Goal: Transaction & Acquisition: Purchase product/service

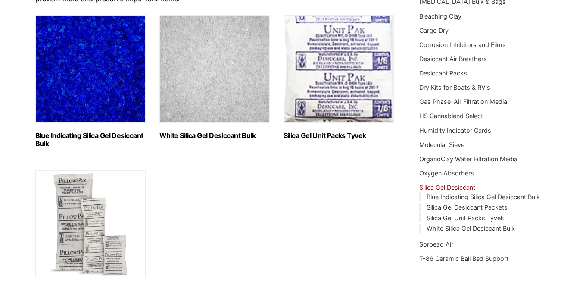
scroll to position [113, 0]
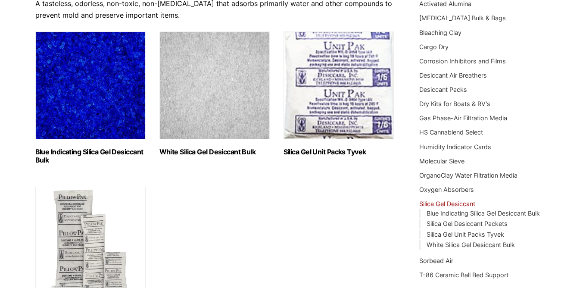
click at [212, 87] on img "Visit product category White Silica Gel Desiccant Bulk" at bounding box center [214, 85] width 110 height 108
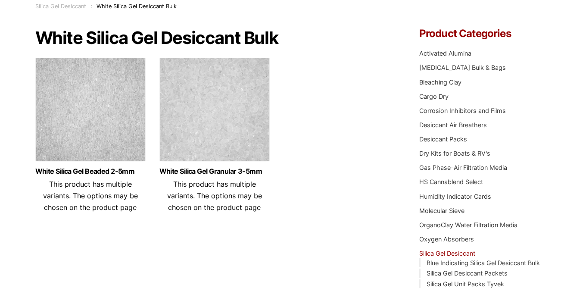
scroll to position [65, 0]
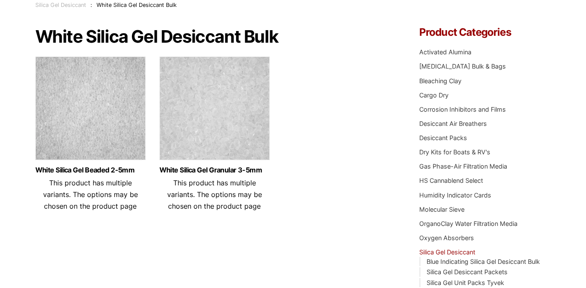
click at [80, 106] on img at bounding box center [90, 110] width 110 height 108
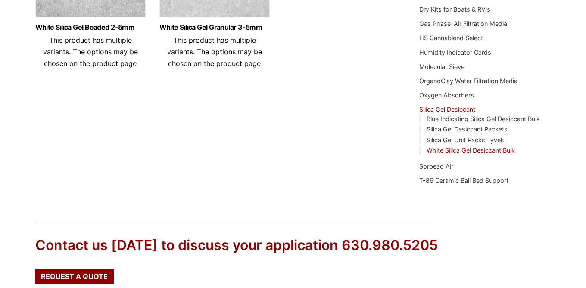
scroll to position [0, 0]
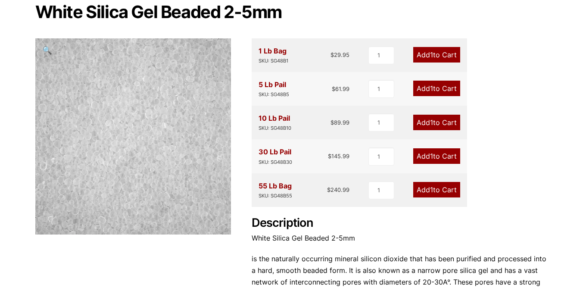
scroll to position [96, 0]
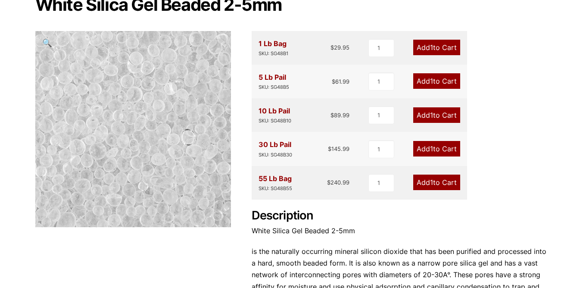
click at [160, 142] on img at bounding box center [101, 113] width 431 height 431
